Goal: Task Accomplishment & Management: Complete application form

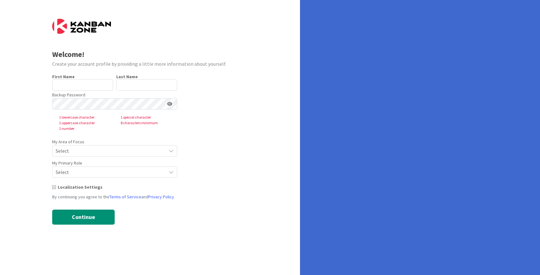
type input "Marina"
type input "Camim"
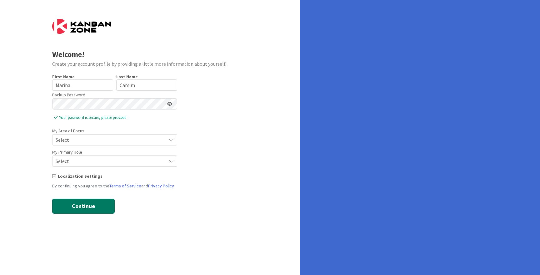
click at [74, 204] on button "Continue" at bounding box center [83, 206] width 63 height 15
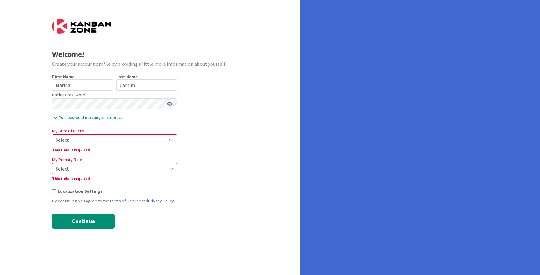
click at [92, 138] on span "Select" at bounding box center [110, 139] width 108 height 9
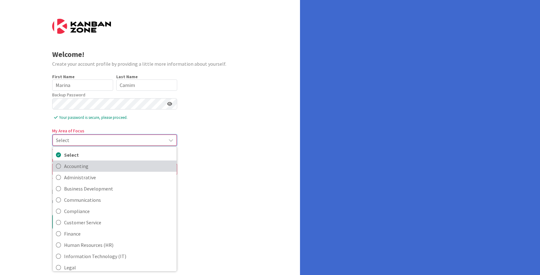
click at [86, 166] on span "Accounting" at bounding box center [118, 165] width 109 height 9
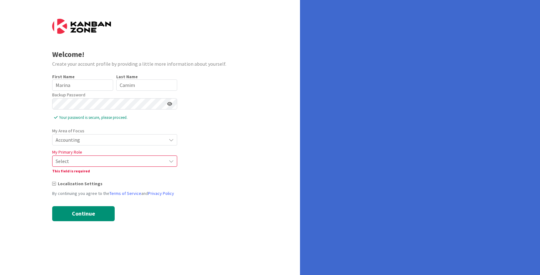
click at [193, 160] on form "Welcome! Create your account profile by providing a little more information abo…" at bounding box center [150, 120] width 196 height 202
click at [136, 158] on span "Select" at bounding box center [110, 161] width 108 height 9
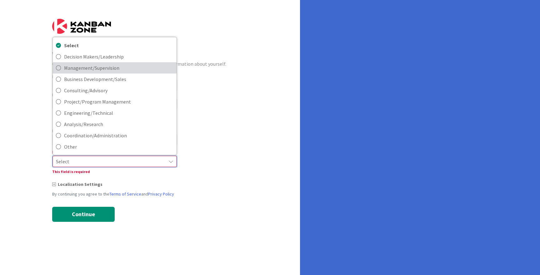
click at [129, 71] on span "Management/Supervision" at bounding box center [118, 67] width 109 height 9
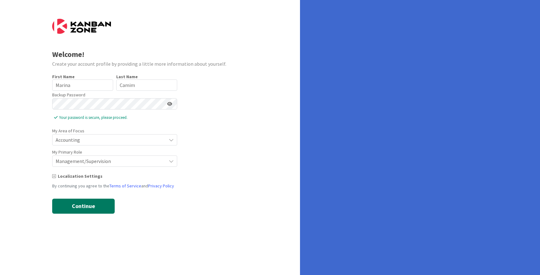
click at [98, 204] on button "Continue" at bounding box center [83, 206] width 63 height 15
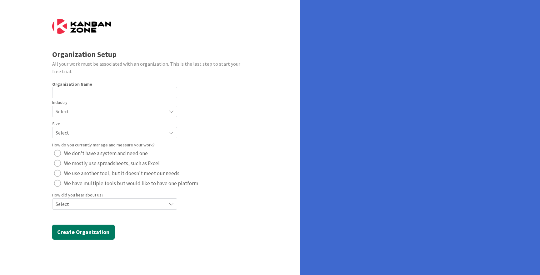
click at [96, 235] on button "Create Organization" at bounding box center [83, 232] width 63 height 15
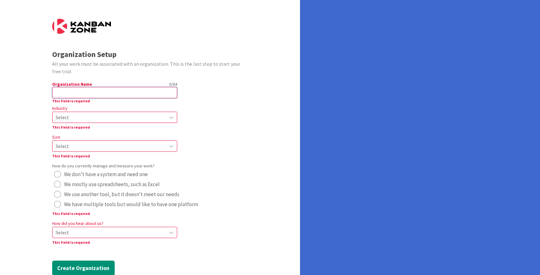
click at [111, 90] on input "text" at bounding box center [114, 92] width 125 height 11
type input "dasdfas"
click at [95, 112] on div "Select" at bounding box center [114, 117] width 125 height 11
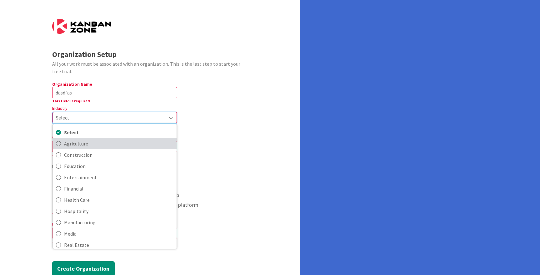
click at [88, 142] on span "Agriculture" at bounding box center [118, 143] width 109 height 9
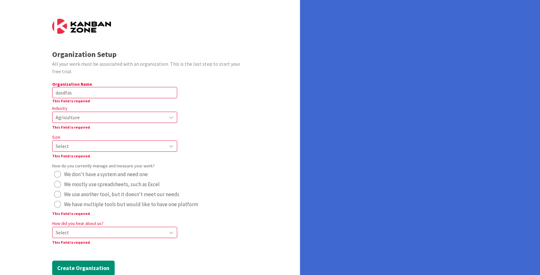
click at [101, 140] on div "Size Select This field is required" at bounding box center [114, 146] width 125 height 26
click at [103, 145] on span "Select" at bounding box center [110, 146] width 108 height 9
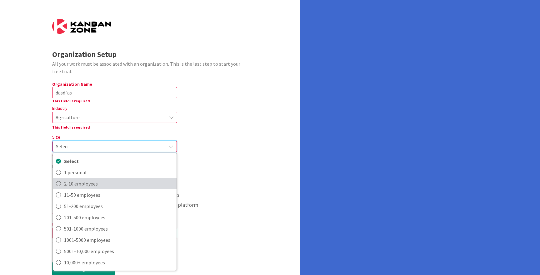
click at [87, 180] on span "2-10 employees" at bounding box center [118, 183] width 109 height 9
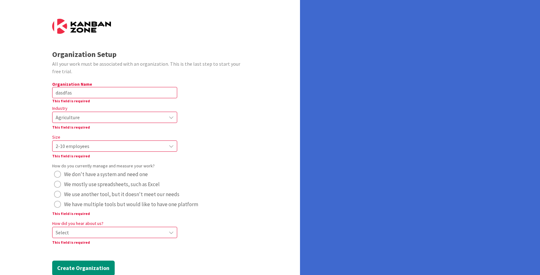
click at [92, 232] on span "Select" at bounding box center [110, 232] width 108 height 9
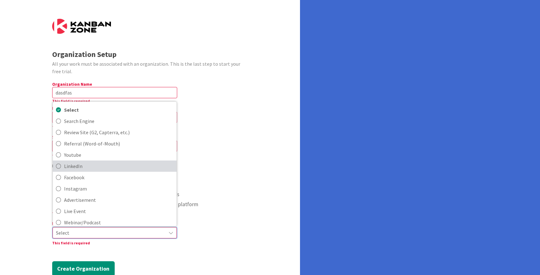
click at [89, 171] on link "LinkedIn" at bounding box center [115, 165] width 124 height 11
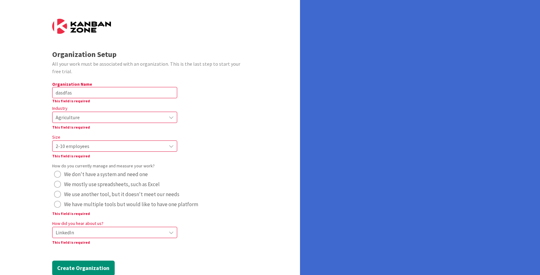
click at [84, 188] on span "We mostly use spreadsheets, such as Excel" at bounding box center [112, 184] width 96 height 9
click at [82, 272] on button "Create Organization" at bounding box center [83, 268] width 63 height 15
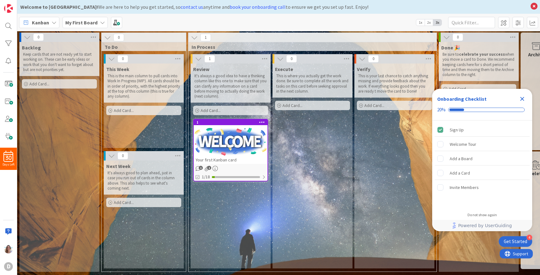
click at [520, 100] on icon "Close Checklist" at bounding box center [523, 99] width 8 height 8
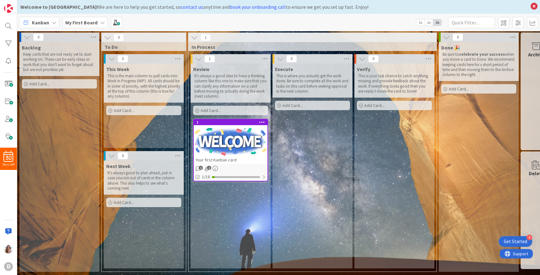
click at [92, 23] on b "My First Board" at bounding box center [81, 22] width 32 height 6
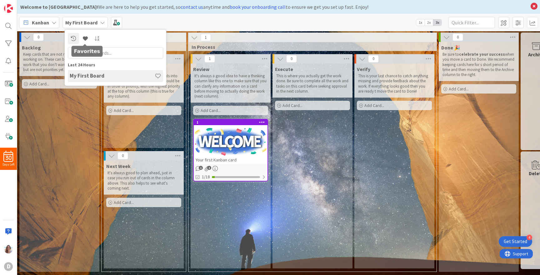
click at [49, 168] on div "Backlog Keep cards that are not ready yet to start working on. These can be ear…" at bounding box center [59, 157] width 80 height 230
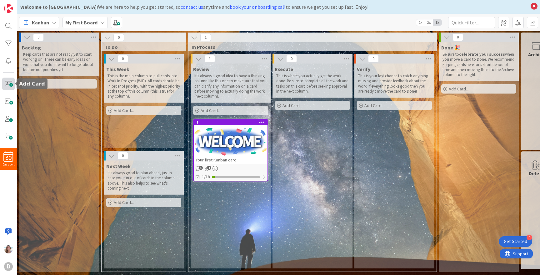
click at [10, 87] on span at bounding box center [8, 84] width 13 height 13
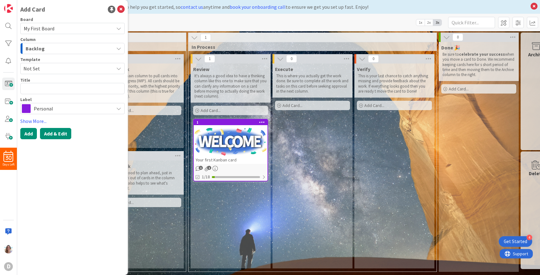
click at [61, 134] on button "Add & Edit" at bounding box center [55, 133] width 31 height 11
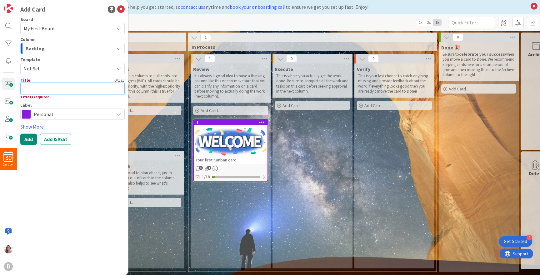
click at [63, 91] on textarea at bounding box center [72, 88] width 104 height 11
type textarea "x"
type textarea "f"
type textarea "x"
type textarea "fd"
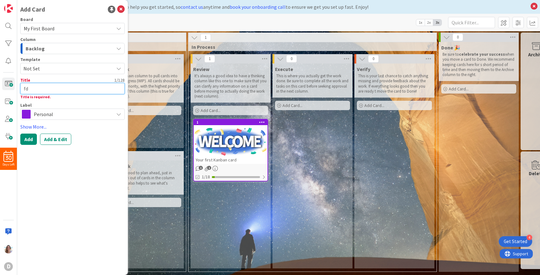
type textarea "x"
type textarea "fdf"
type textarea "x"
type textarea "fdfsd"
type textarea "x"
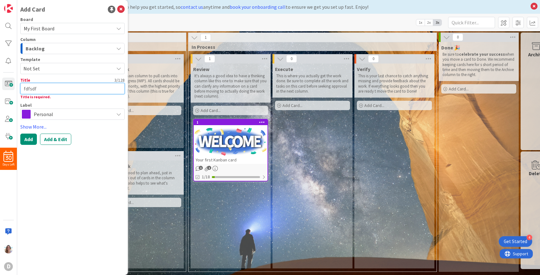
type textarea "fdfsdfk"
type textarea "x"
type textarea "fdfsdfks"
type textarea "x"
type textarea "fdfsdfksd"
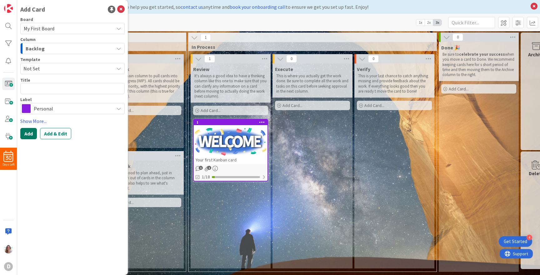
click at [27, 129] on button "Add" at bounding box center [28, 133] width 17 height 11
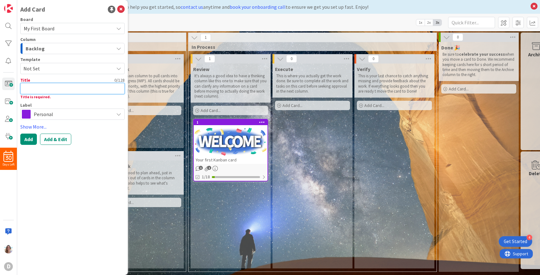
click at [53, 87] on textarea at bounding box center [72, 88] width 104 height 11
type textarea "x"
type textarea "fsd"
type textarea "x"
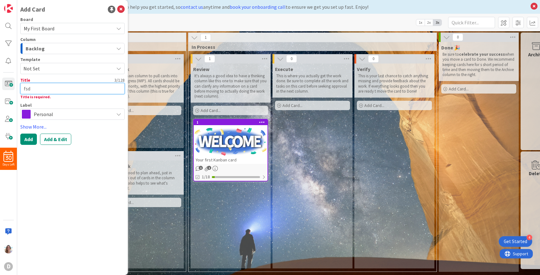
type textarea "fsdf"
type textarea "x"
type textarea "fsdfs"
type textarea "x"
type textarea "fsdfsdf"
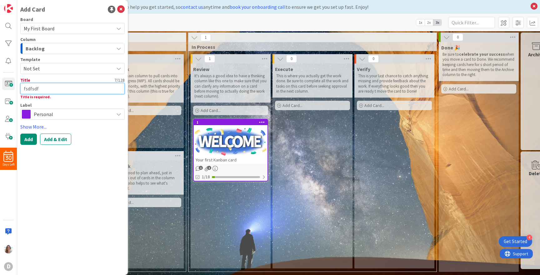
type textarea "x"
type textarea "fsdfsdfs"
click at [30, 139] on button "Add" at bounding box center [28, 139] width 17 height 11
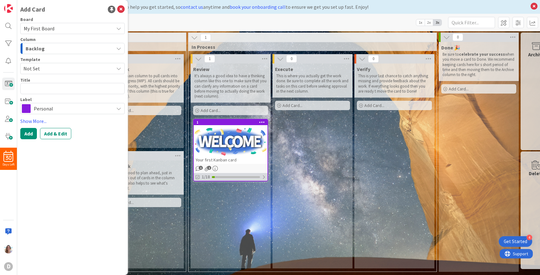
click at [224, 180] on div "1/18" at bounding box center [231, 177] width 74 height 8
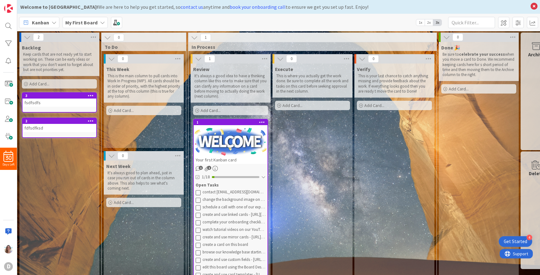
click at [174, 113] on div "Add Card..." at bounding box center [143, 110] width 75 height 9
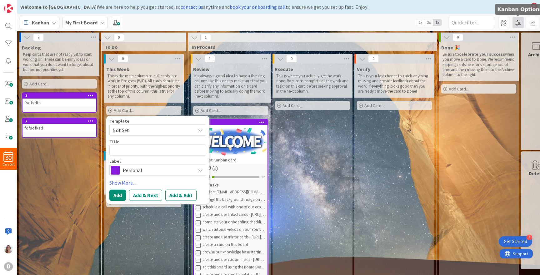
click at [520, 21] on span at bounding box center [518, 22] width 11 height 11
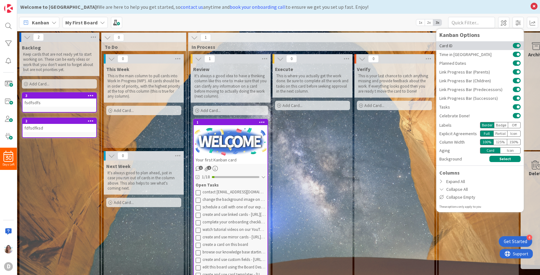
click at [519, 45] on button at bounding box center [517, 45] width 8 height 5
click at [518, 55] on button at bounding box center [517, 54] width 8 height 5
click at [516, 63] on button at bounding box center [517, 63] width 8 height 5
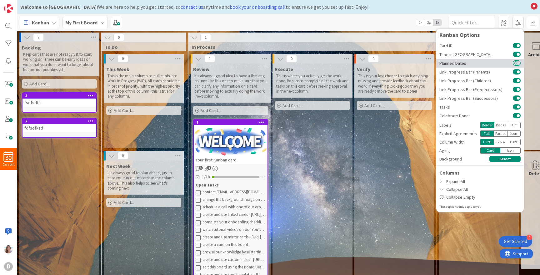
click at [516, 63] on button at bounding box center [517, 63] width 8 height 5
click at [499, 127] on div "Badge" at bounding box center [501, 125] width 14 height 6
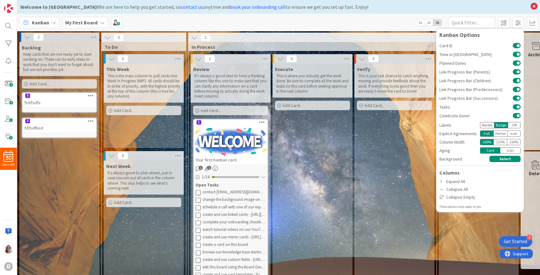
click at [493, 126] on div "Border" at bounding box center [487, 125] width 14 height 6
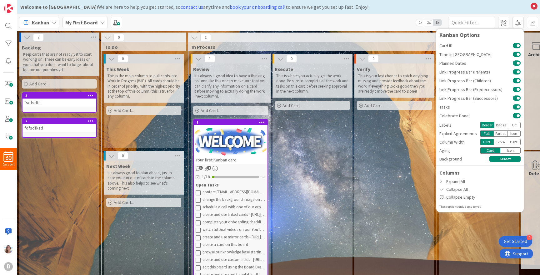
click at [502, 126] on div "Badge" at bounding box center [501, 125] width 14 height 6
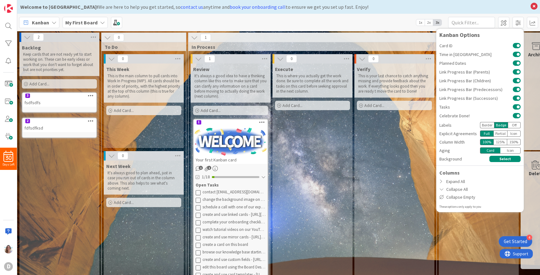
click at [513, 125] on div "Off" at bounding box center [515, 125] width 13 height 6
click at [487, 124] on div "Border" at bounding box center [487, 125] width 14 height 6
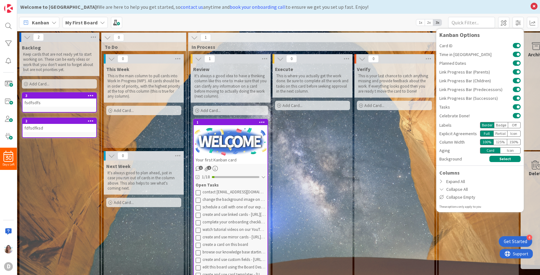
click at [500, 132] on div "Partial" at bounding box center [501, 133] width 14 height 6
click at [480, 133] on div "Full" at bounding box center [486, 133] width 13 height 6
click at [498, 143] on div "125 %" at bounding box center [501, 142] width 14 height 6
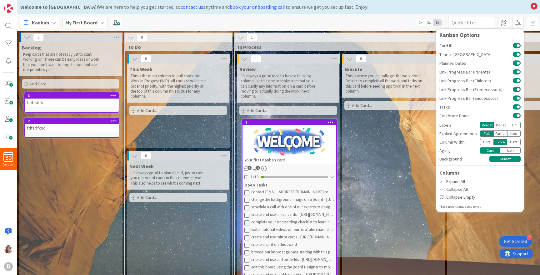
click at [512, 143] on div "150 %" at bounding box center [514, 142] width 13 height 6
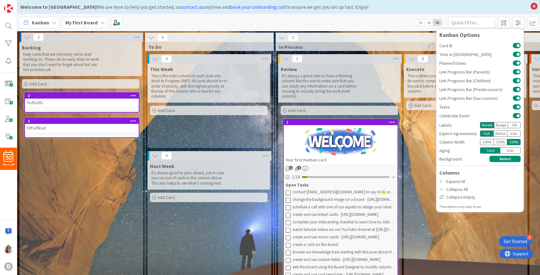
click at [493, 143] on div "100 %" at bounding box center [486, 142] width 13 height 6
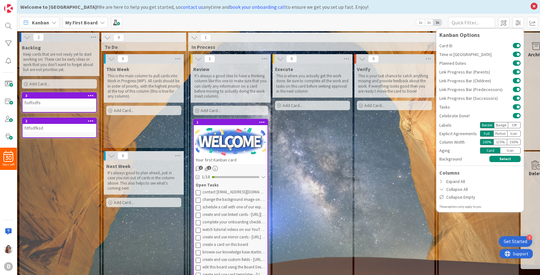
click at [509, 152] on div "Icon" at bounding box center [511, 150] width 20 height 6
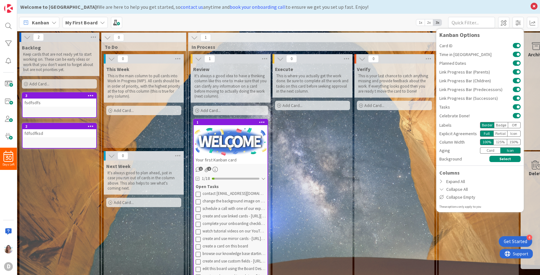
click at [493, 151] on div "Card" at bounding box center [490, 150] width 20 height 6
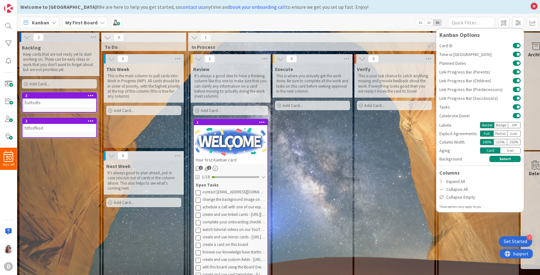
click at [510, 150] on div "Icon" at bounding box center [511, 150] width 20 height 6
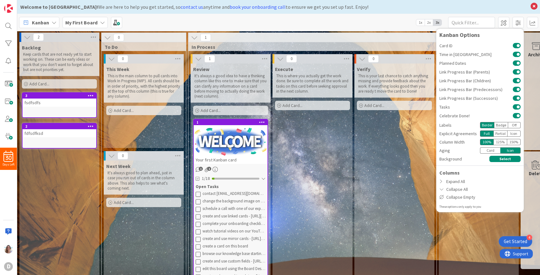
click at [492, 150] on div "Card" at bounding box center [490, 150] width 20 height 6
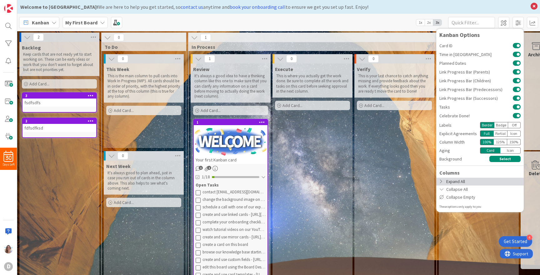
click at [444, 182] on icon at bounding box center [442, 181] width 5 height 4
click at [441, 180] on icon at bounding box center [442, 181] width 5 height 4
click at [442, 189] on icon at bounding box center [442, 189] width 5 height 4
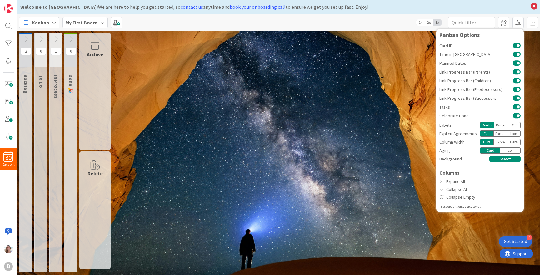
click at [444, 176] on div "Columns Expand All Collapse All Collapse Empty" at bounding box center [481, 185] width 88 height 32
click at [443, 183] on icon at bounding box center [442, 181] width 5 height 4
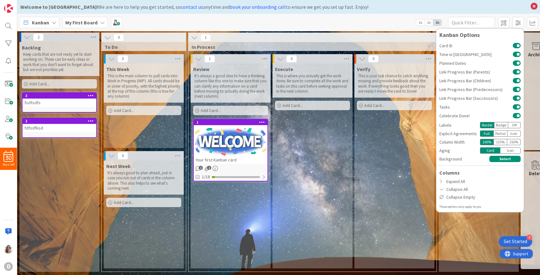
click at [378, 22] on div "Kanban My First Board 1x 2x 3x Kanban Options Card ID Time in Column Planned Da…" at bounding box center [278, 22] width 523 height 17
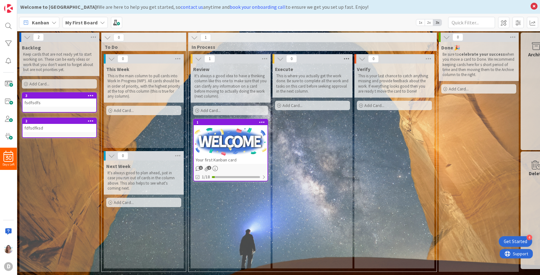
click at [343, 57] on icon at bounding box center [347, 58] width 8 height 9
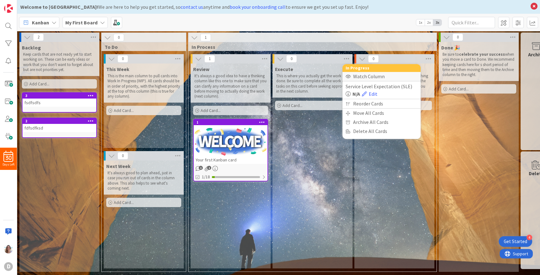
click at [355, 76] on div "Watch Column" at bounding box center [382, 76] width 78 height 9
click at [352, 77] on div "Stop Watching Column" at bounding box center [382, 76] width 78 height 9
click at [324, 87] on p "This is where you actually get the work done. Be sure to complete all the work …" at bounding box center [312, 83] width 73 height 20
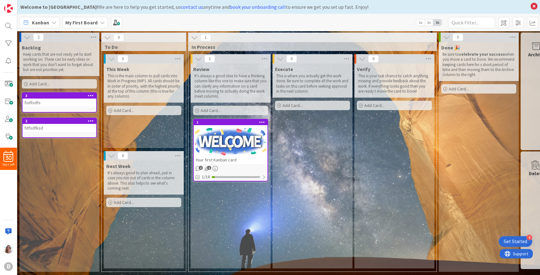
click at [309, 73] on p "This is where you actually get the work done. Be sure to complete all the work …" at bounding box center [312, 83] width 73 height 20
click at [221, 139] on div at bounding box center [231, 142] width 74 height 28
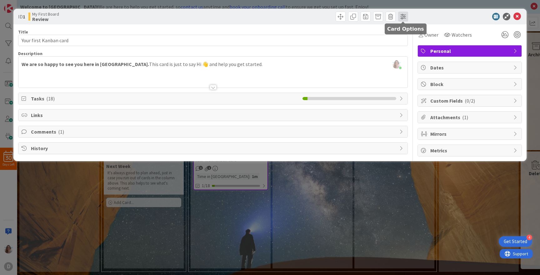
click at [403, 17] on span at bounding box center [403, 17] width 10 height 10
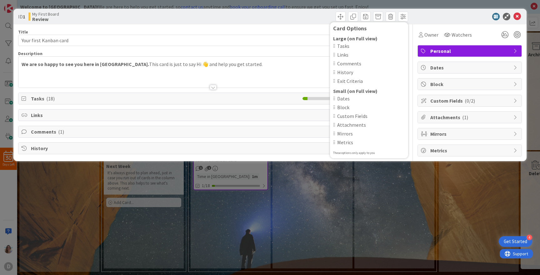
click at [307, 69] on div "[PERSON_NAME] just joined We are so happy to see you here in [GEOGRAPHIC_DATA].…" at bounding box center [212, 72] width 389 height 31
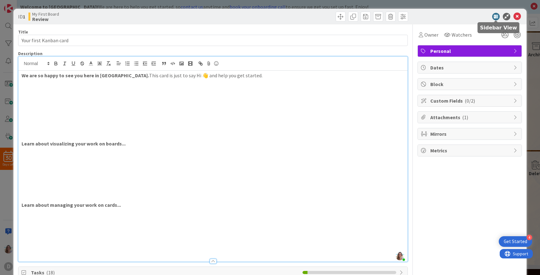
click at [498, 17] on icon at bounding box center [497, 17] width 8 height 8
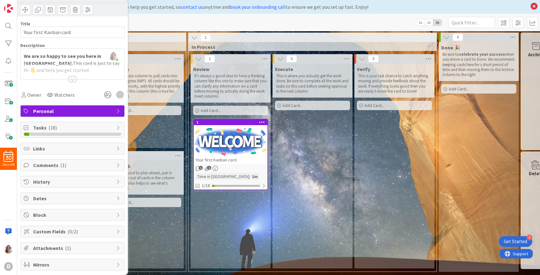
scroll to position [27, 0]
click at [56, 167] on span "Comments ( 1 )" at bounding box center [73, 165] width 80 height 8
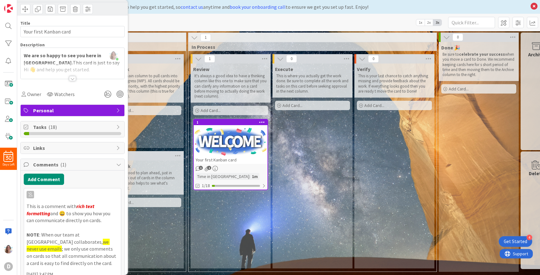
click at [56, 167] on span "Comments ( 1 )" at bounding box center [73, 165] width 80 height 8
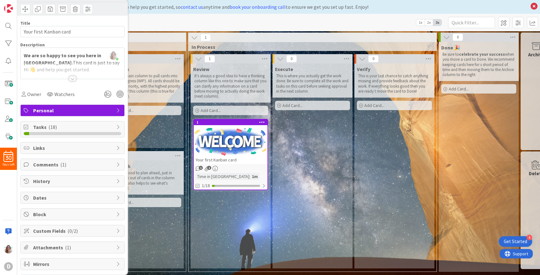
click at [53, 182] on span "History" at bounding box center [73, 181] width 80 height 8
click at [55, 177] on div "History" at bounding box center [73, 181] width 104 height 12
click at [54, 198] on span "Dates" at bounding box center [73, 198] width 80 height 8
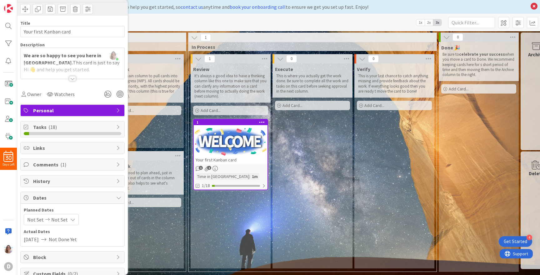
click at [45, 221] on icon at bounding box center [48, 219] width 8 height 4
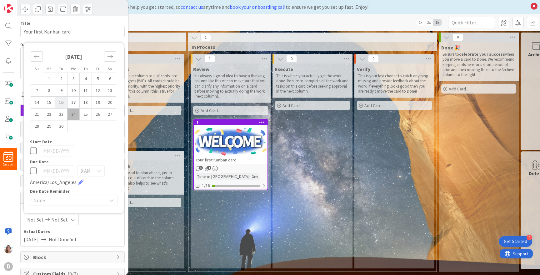
click at [59, 97] on td "16" at bounding box center [61, 103] width 12 height 12
type input "[DATE]"
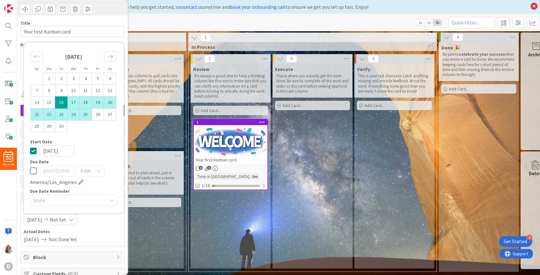
click at [87, 112] on td "25" at bounding box center [86, 115] width 12 height 12
type input "[DATE]"
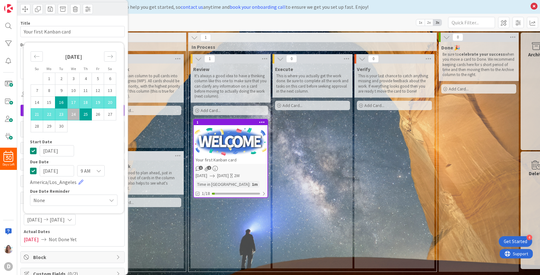
click at [154, 246] on div "Next Week It's always good to plan ahead, just in case you run out of cards in …" at bounding box center [144, 214] width 80 height 108
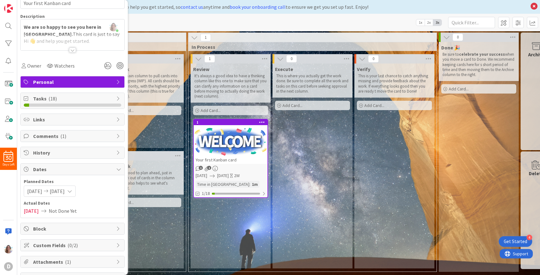
scroll to position [86, 0]
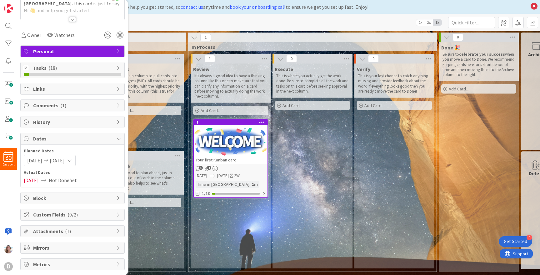
click at [218, 180] on link "1 Your first Kanban card 1 1 [DATE] [DATE] 2W Time in [GEOGRAPHIC_DATA] : 1m 1/…" at bounding box center [230, 158] width 75 height 79
click at [243, 170] on div "1 1" at bounding box center [231, 168] width 74 height 5
click at [263, 122] on icon at bounding box center [262, 122] width 6 height 4
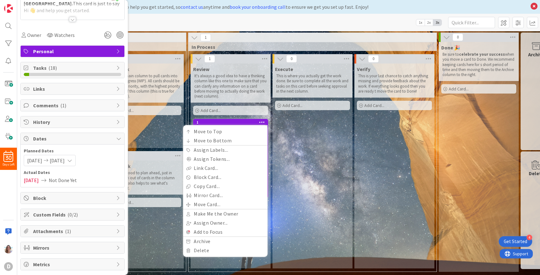
click at [314, 208] on div "Execute This is where you actually get the work done. Be sure to complete all t…" at bounding box center [313, 165] width 80 height 205
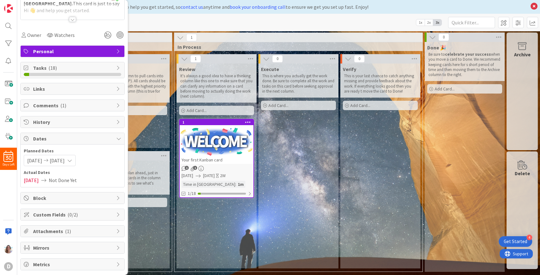
scroll to position [0, 0]
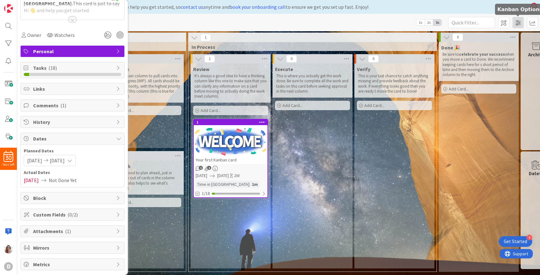
click at [520, 22] on span at bounding box center [518, 22] width 11 height 11
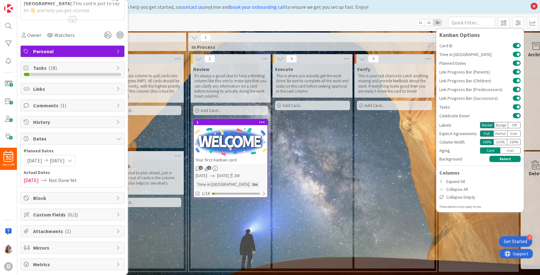
click at [353, 154] on div "0 Execute This is where you actually get the work done. Be sure to complete all…" at bounding box center [313, 162] width 82 height 217
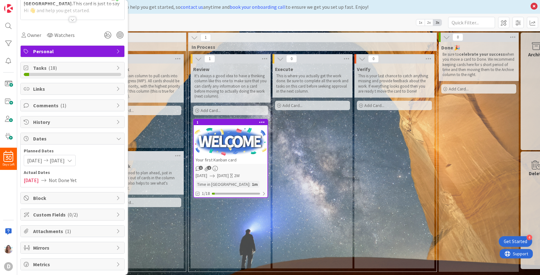
click at [182, 169] on div "Next Week It's always good to plan ahead, just in case you run out of cards in …" at bounding box center [144, 177] width 80 height 34
click at [73, 18] on div at bounding box center [72, 19] width 7 height 5
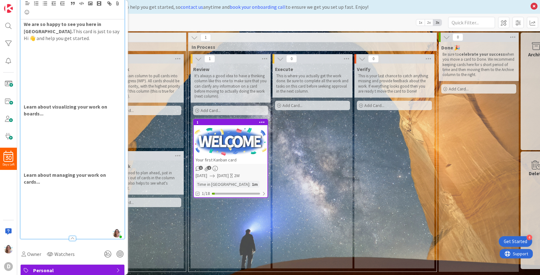
click at [295, 150] on div "Execute This is where you actually get the work done. Be sure to complete all t…" at bounding box center [313, 165] width 80 height 205
click at [104, 29] on p "We are so happy to see you here in [GEOGRAPHIC_DATA]. This card is just to say …" at bounding box center [73, 31] width 98 height 21
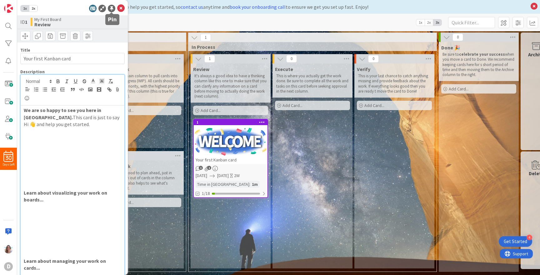
click at [117, 7] on div "1x 2x" at bounding box center [72, 9] width 104 height 8
click at [119, 7] on icon at bounding box center [121, 9] width 8 height 8
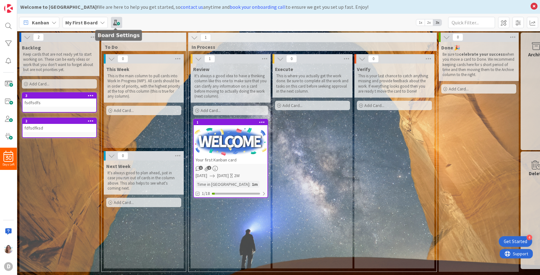
click at [119, 25] on span at bounding box center [116, 22] width 11 height 11
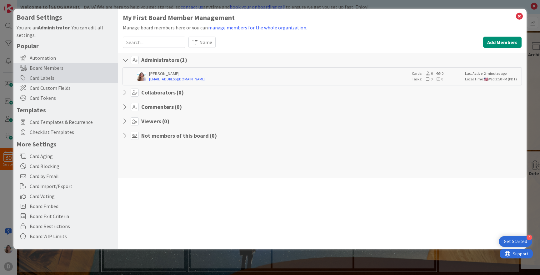
click at [70, 79] on div "Card Labels" at bounding box center [65, 78] width 104 height 10
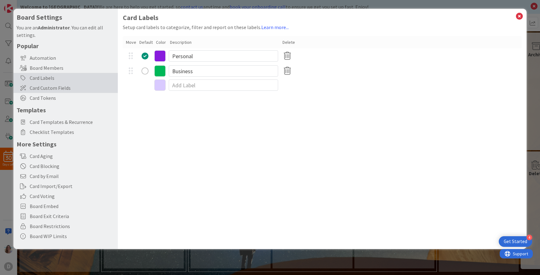
click at [70, 85] on span "Card Custom Fields" at bounding box center [72, 88] width 85 height 8
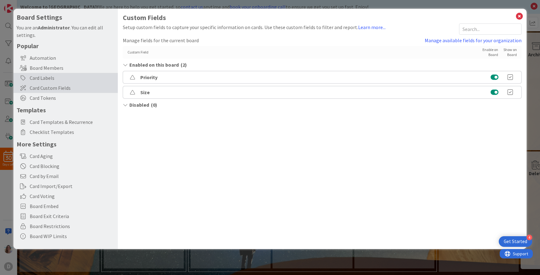
click at [70, 77] on div "Card Labels" at bounding box center [65, 78] width 104 height 10
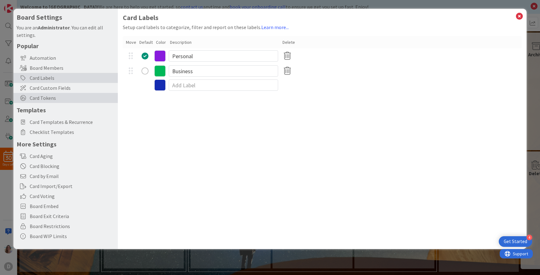
click at [66, 99] on span "Card Tokens" at bounding box center [72, 98] width 85 height 8
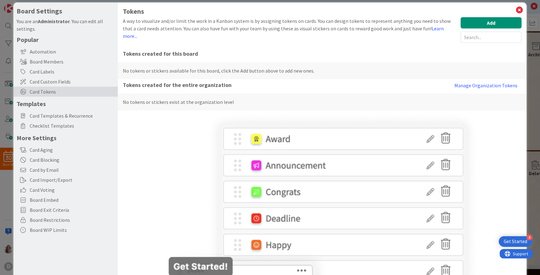
scroll to position [7, 0]
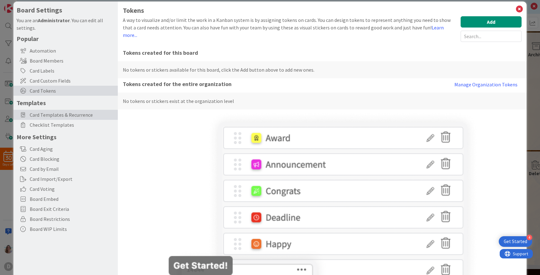
click at [72, 111] on span "Card Templates & Recurrence" at bounding box center [72, 115] width 85 height 8
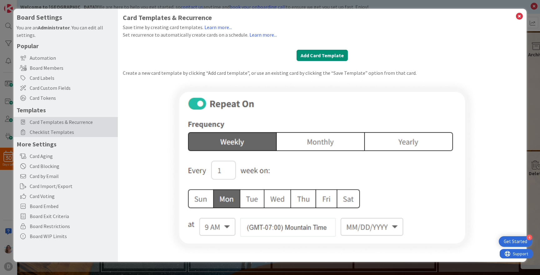
click at [76, 136] on div "Checklist Templates" at bounding box center [65, 132] width 104 height 10
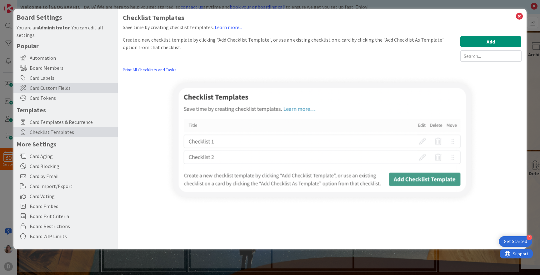
click at [69, 86] on span "Card Custom Fields" at bounding box center [72, 88] width 85 height 8
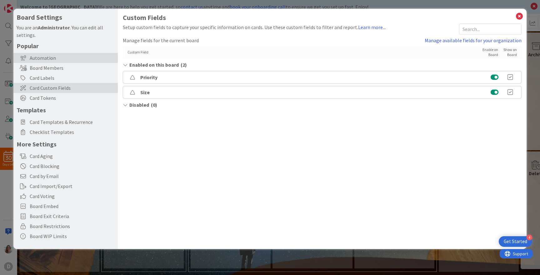
click at [60, 54] on div "Automation" at bounding box center [65, 58] width 104 height 10
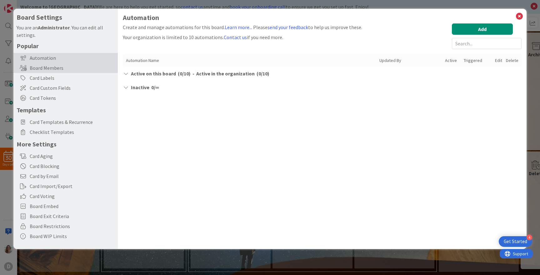
click at [62, 63] on div "Board Members" at bounding box center [65, 68] width 104 height 10
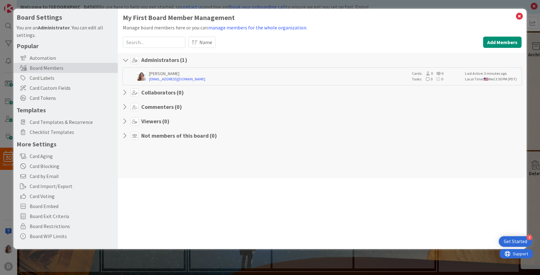
click at [61, 70] on div "Board Members" at bounding box center [65, 68] width 104 height 10
click at [60, 76] on div "Card Labels" at bounding box center [65, 78] width 104 height 10
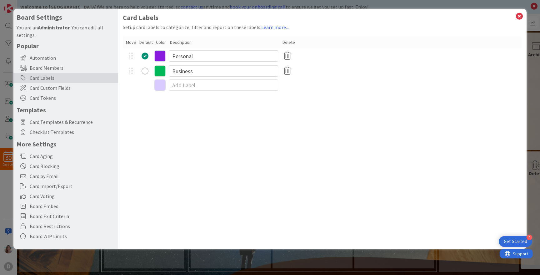
click at [145, 72] on div "radio" at bounding box center [145, 71] width 7 height 7
click at [148, 60] on div "Personal" at bounding box center [322, 55] width 399 height 15
click at [145, 55] on div "radio" at bounding box center [145, 56] width 7 height 7
click at [85, 92] on div "Card Custom Fields" at bounding box center [65, 88] width 104 height 10
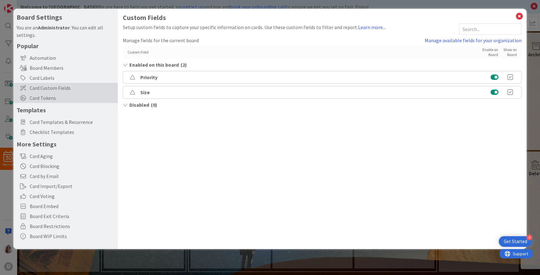
click at [79, 98] on span "Card Tokens" at bounding box center [72, 98] width 85 height 8
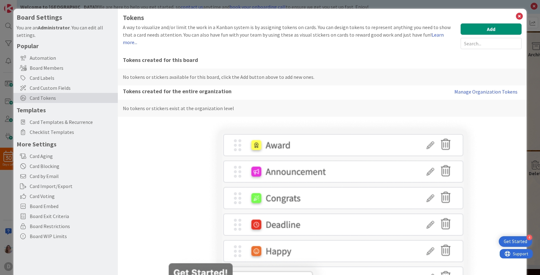
click at [62, 43] on h5 "Popular" at bounding box center [66, 46] width 98 height 8
click at [46, 53] on div "Automation" at bounding box center [65, 58] width 104 height 10
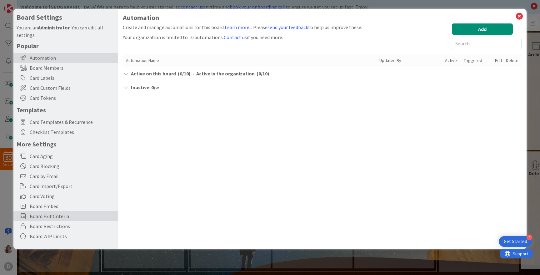
click at [50, 214] on span "Board Exit Criteria" at bounding box center [72, 216] width 85 height 8
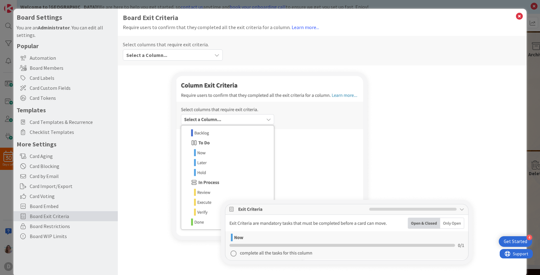
scroll to position [10, 0]
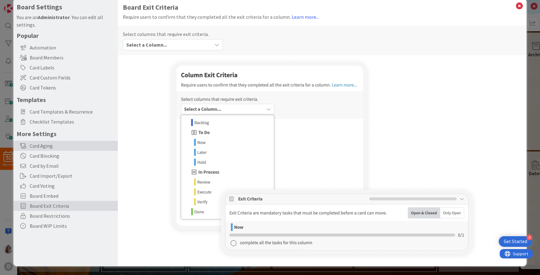
click at [61, 150] on div "Card Aging" at bounding box center [65, 146] width 104 height 10
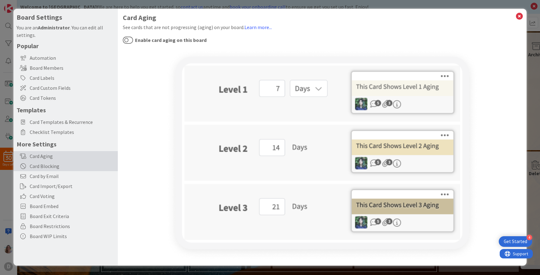
click at [41, 170] on div "Card Blocking" at bounding box center [65, 166] width 104 height 10
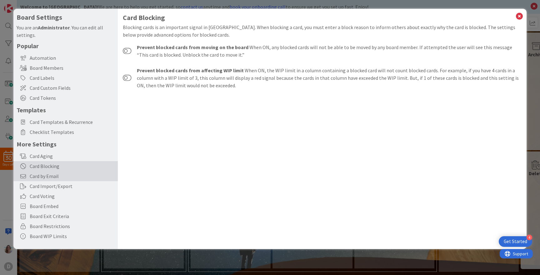
click at [52, 178] on span "Card by Email" at bounding box center [72, 176] width 85 height 8
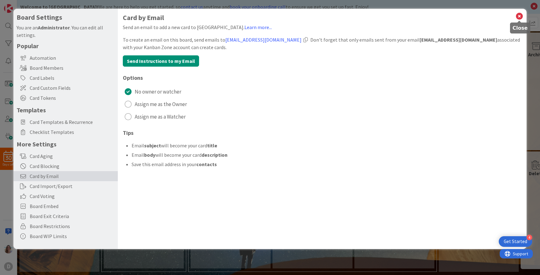
click at [519, 17] on icon at bounding box center [520, 16] width 8 height 9
